Goal: Check status: Check status

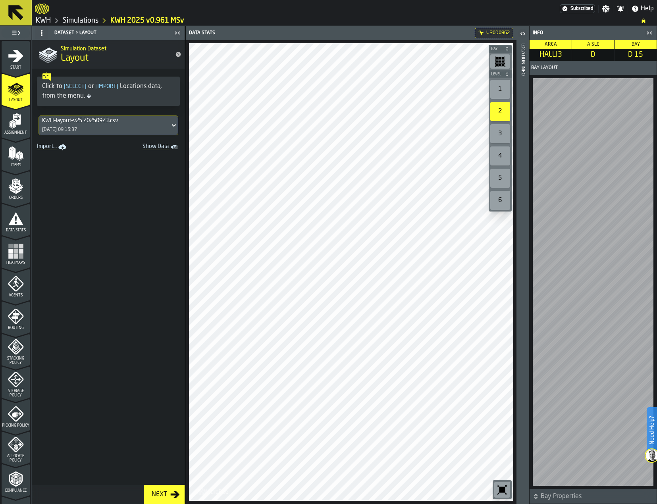
click at [498, 30] on span "30D0862" at bounding box center [500, 33] width 20 height 6
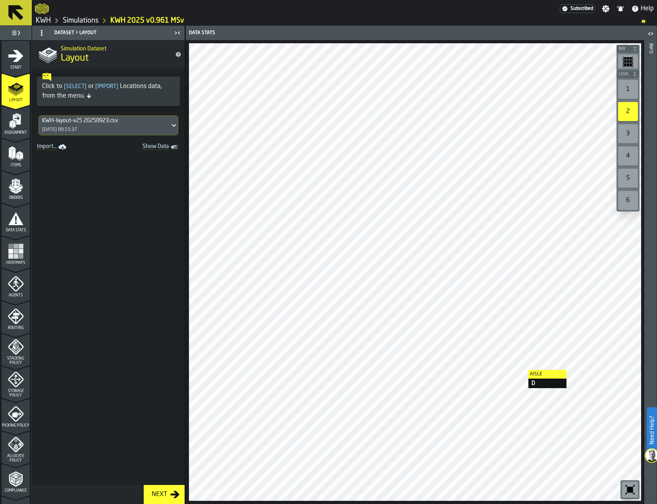
click at [520, 370] on div at bounding box center [415, 272] width 452 height 458
click at [630, 96] on div "1" at bounding box center [628, 89] width 20 height 19
click at [468, 311] on div at bounding box center [415, 272] width 452 height 458
click at [17, 15] on icon at bounding box center [15, 12] width 15 height 15
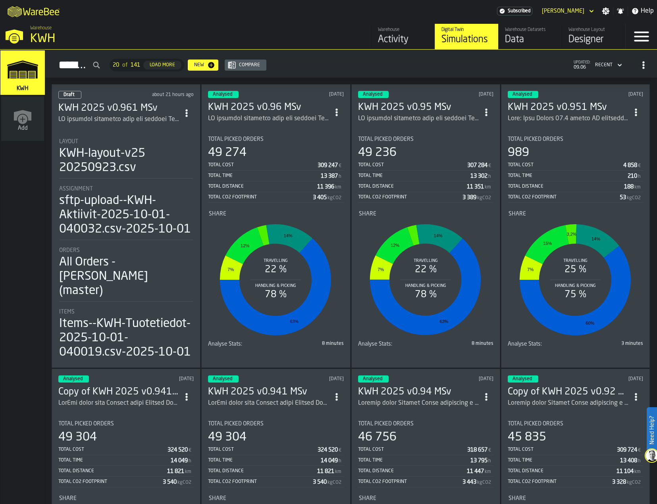
click at [117, 154] on div "KWH-layout-v25 20250923.csv" at bounding box center [126, 160] width 134 height 29
